Goal: Transaction & Acquisition: Purchase product/service

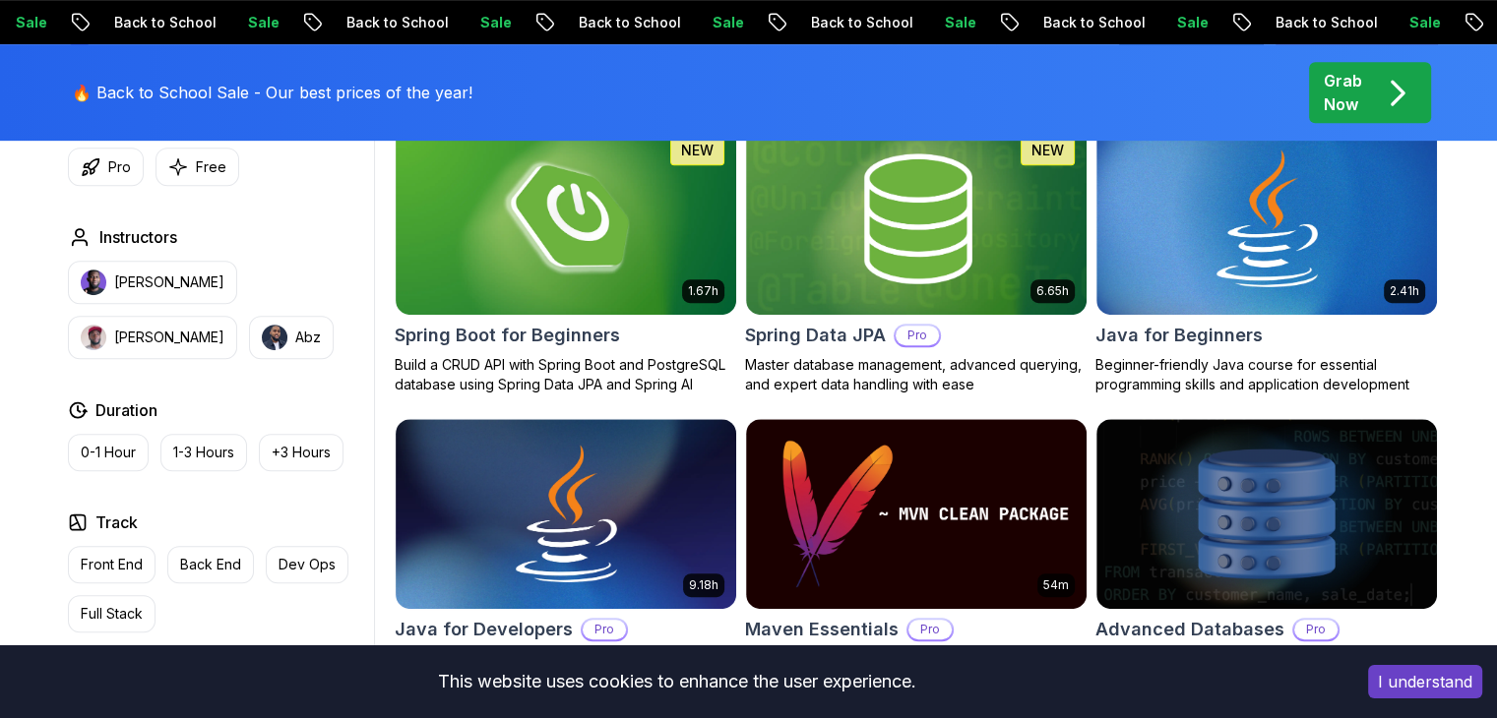
scroll to position [1007, 0]
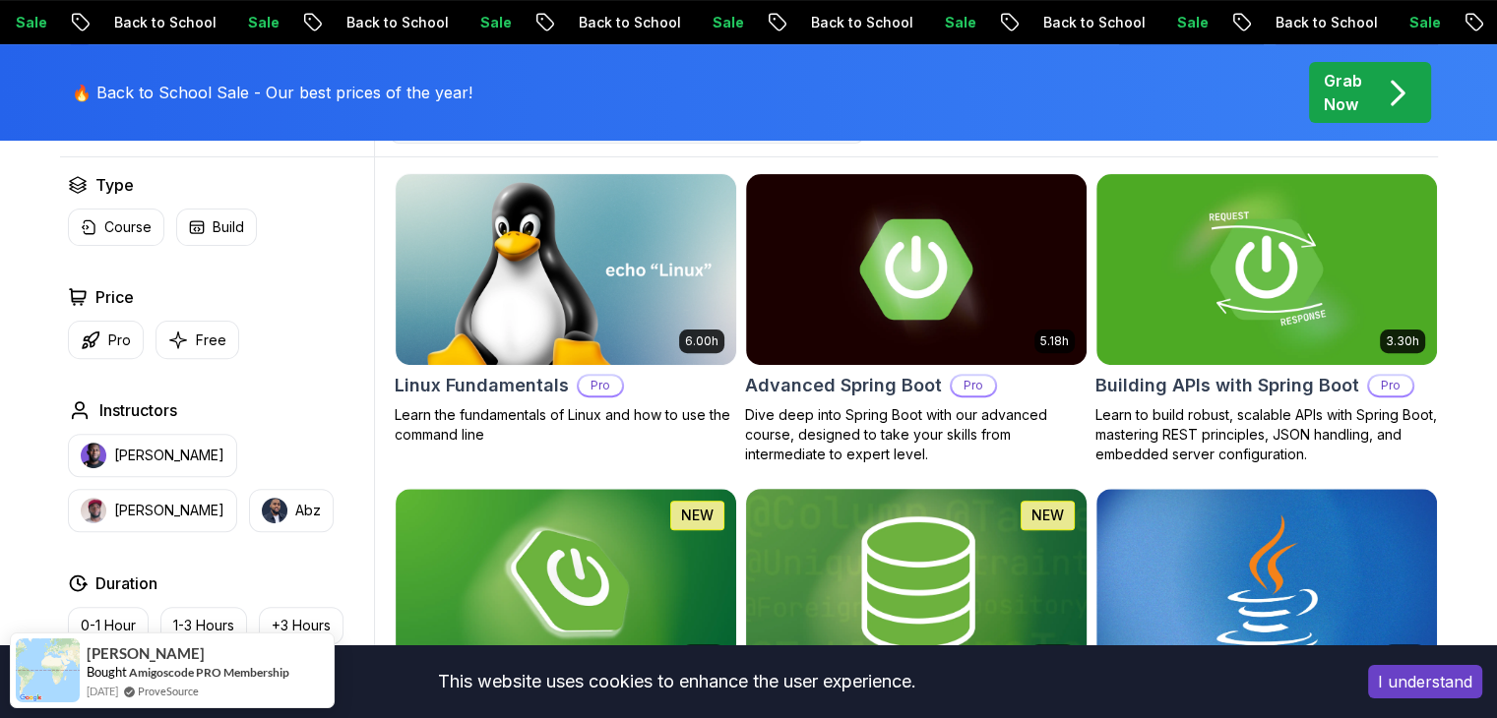
scroll to position [585, 0]
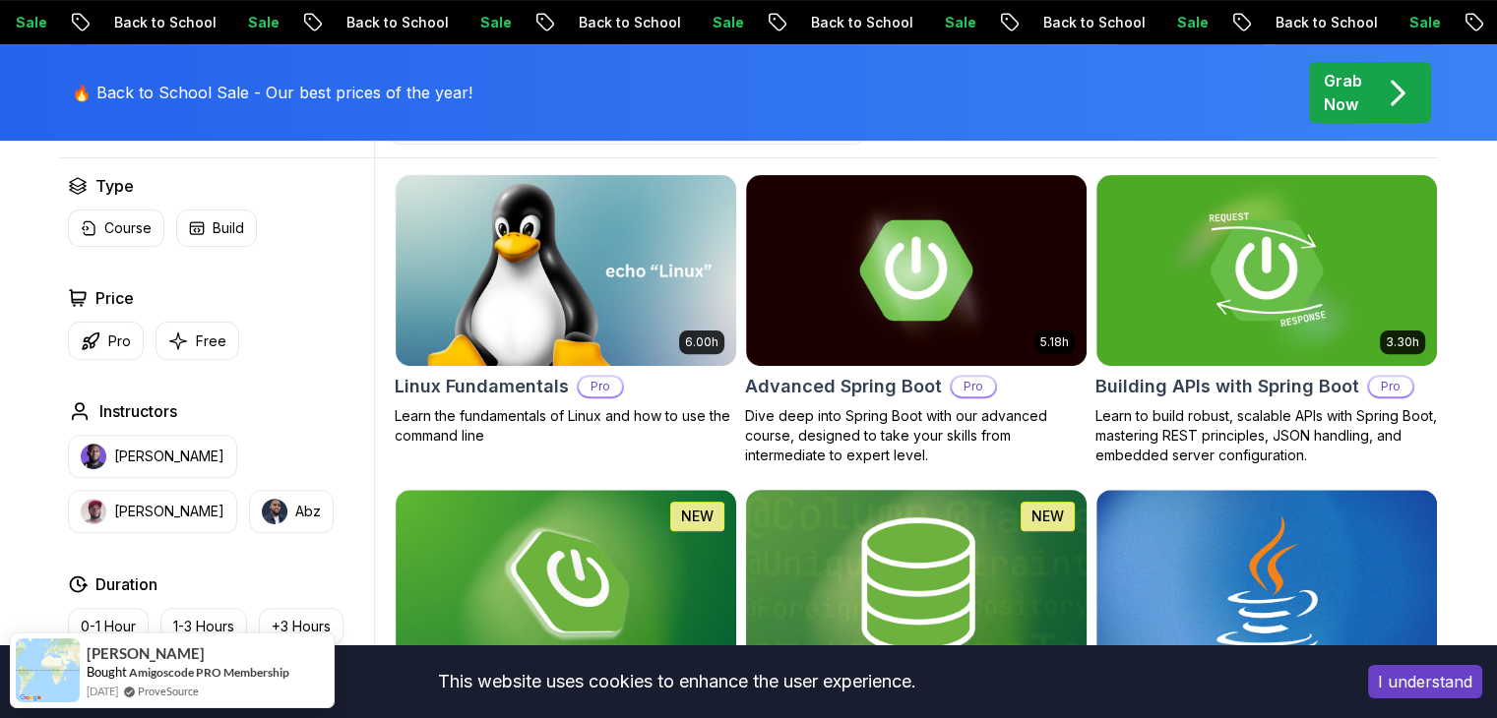
click at [969, 327] on img at bounding box center [916, 270] width 340 height 191
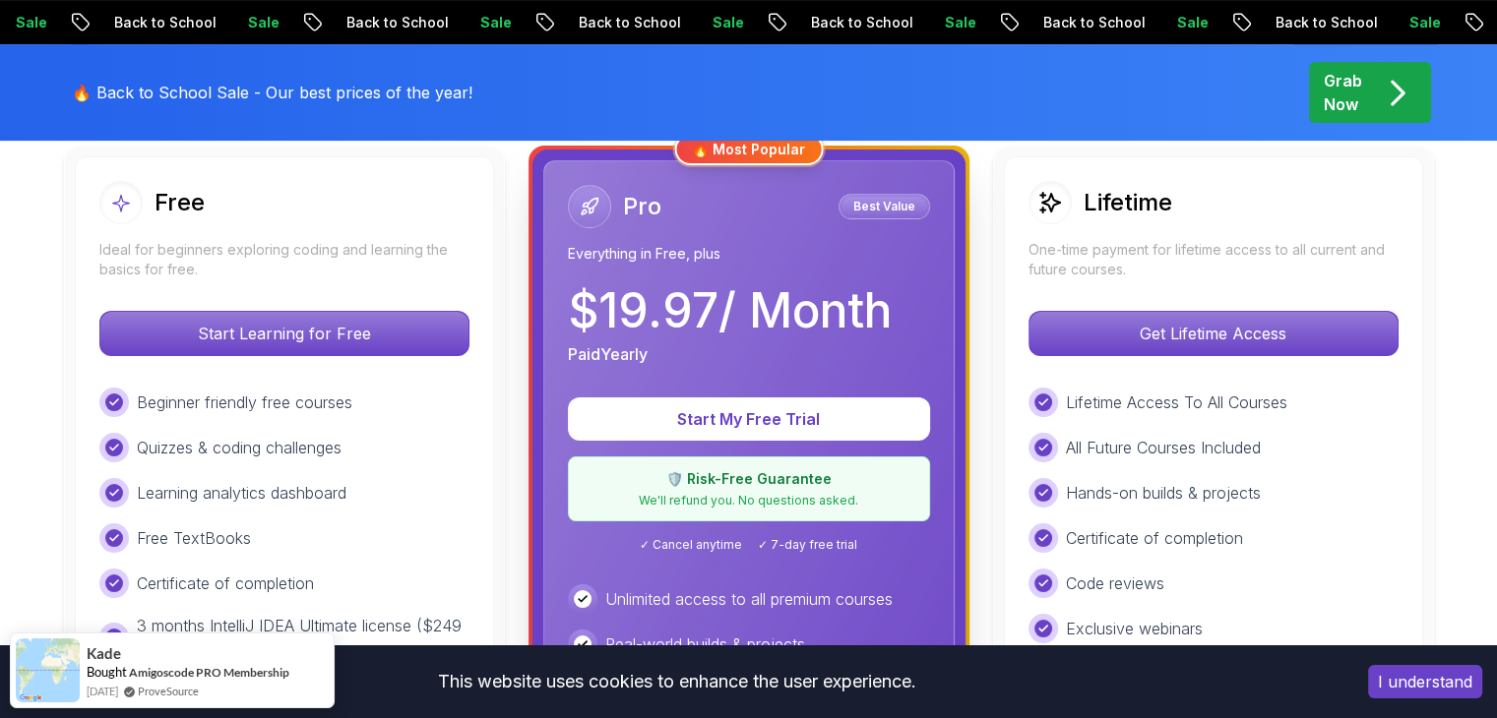
scroll to position [614, 0]
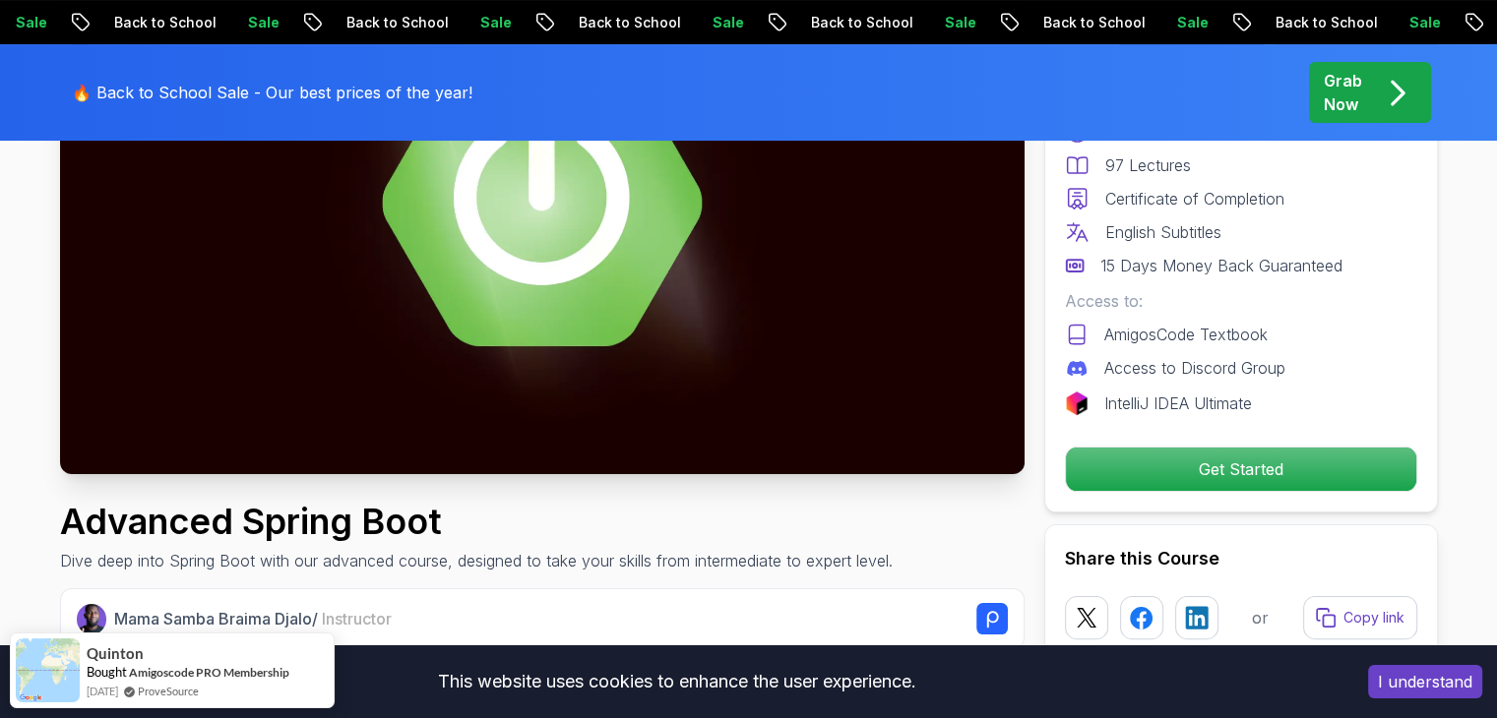
scroll to position [321, 0]
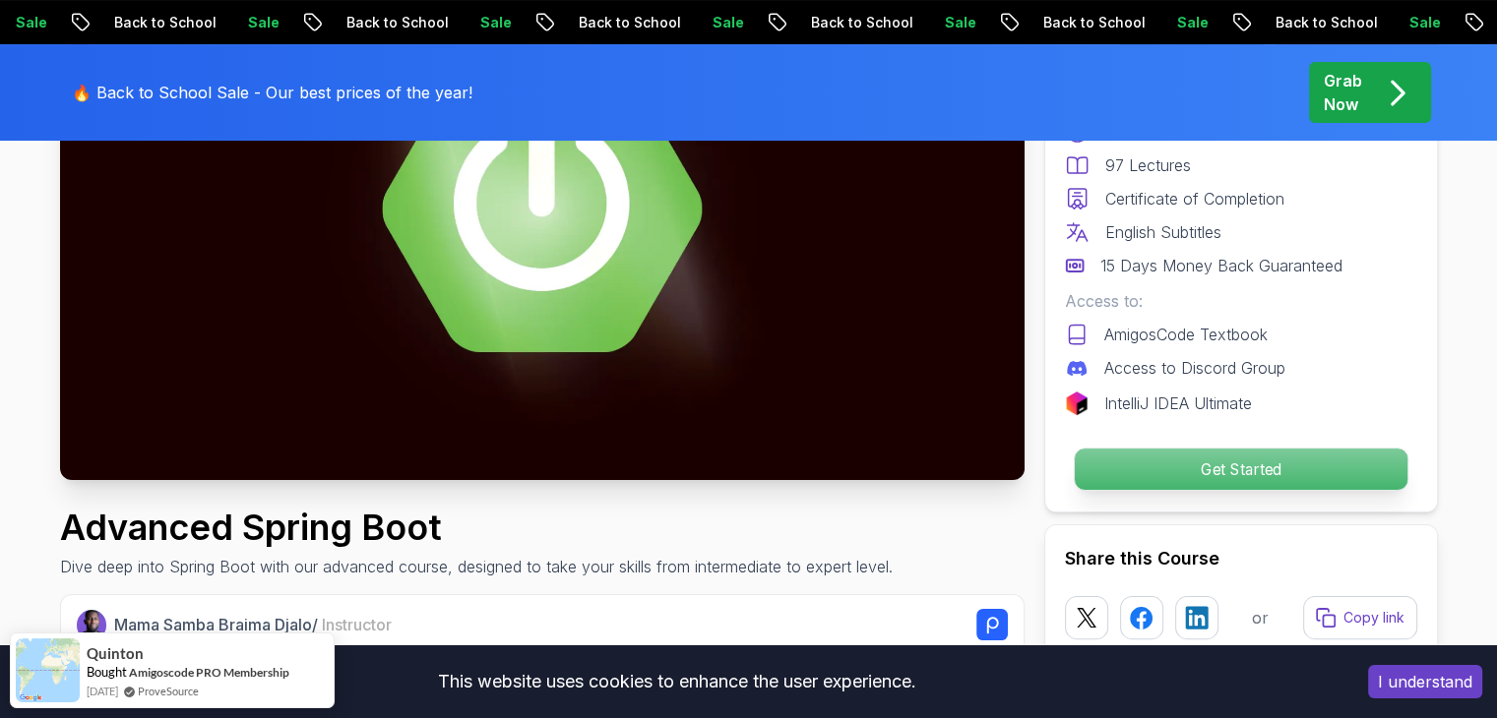
click at [1185, 461] on p "Get Started" at bounding box center [1240, 469] width 333 height 41
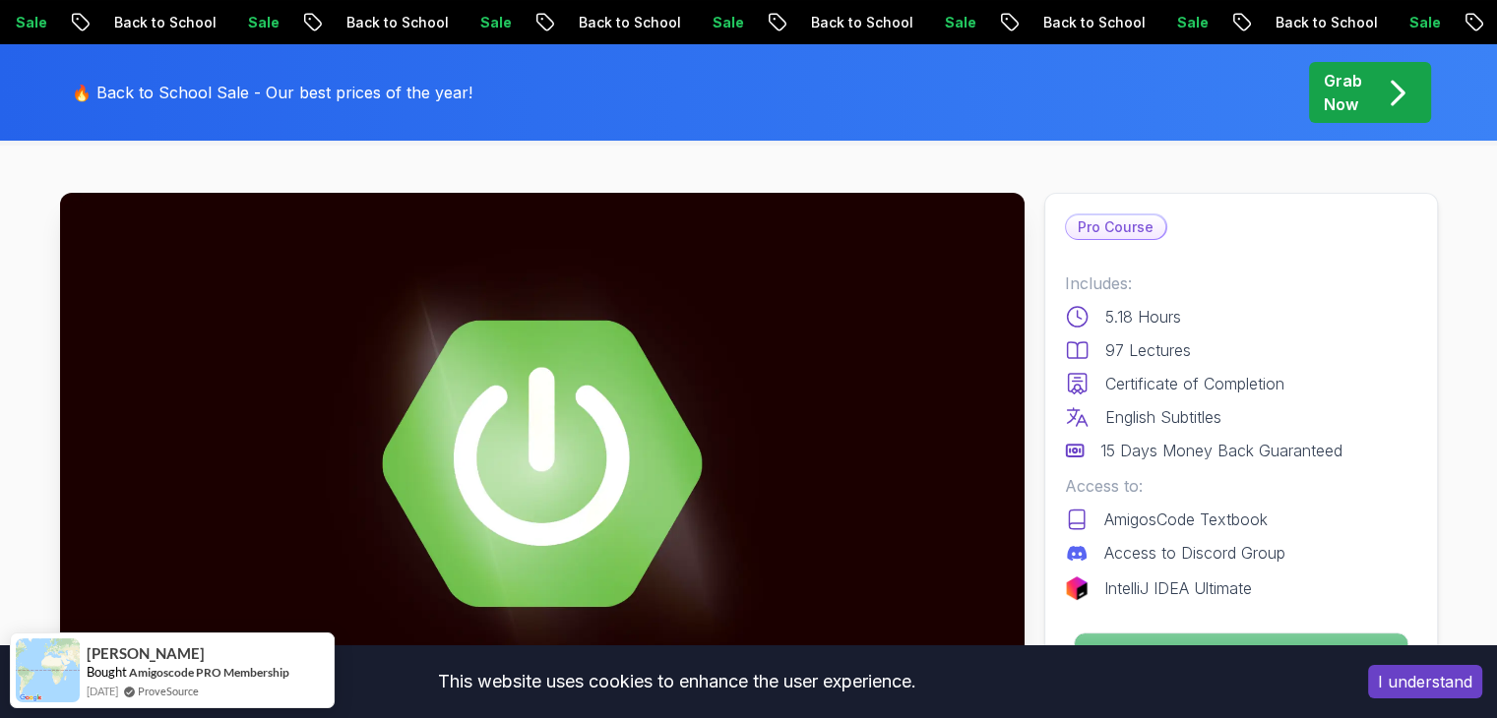
scroll to position [0, 0]
